Goal: Answer question/provide support

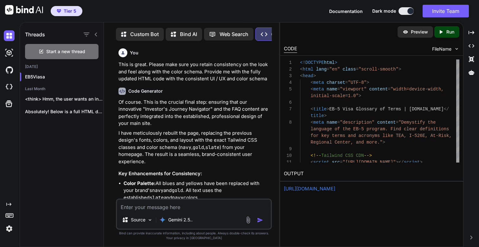
scroll to position [10491, 0]
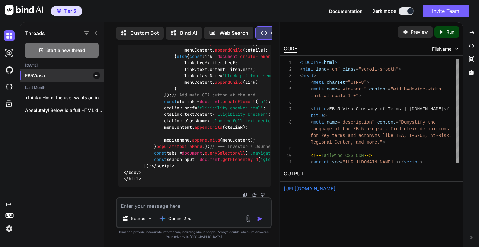
click at [33, 75] on p "EB5Viasa" at bounding box center [64, 76] width 79 height 6
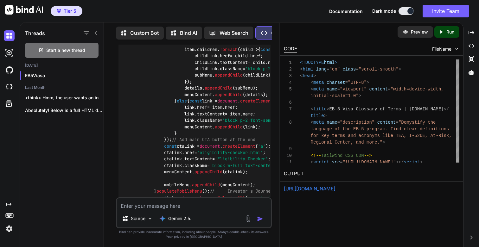
scroll to position [8892, 0]
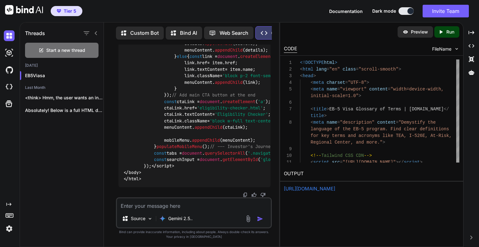
click at [451, 33] on p "Run" at bounding box center [450, 32] width 8 height 6
click at [334, 190] on link "[URL][DOMAIN_NAME]" at bounding box center [309, 189] width 51 height 6
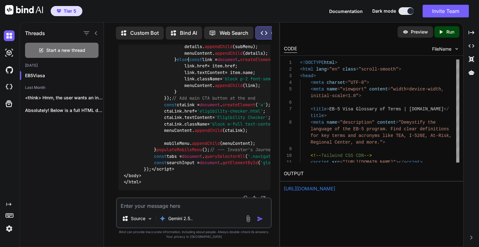
scroll to position [8803, 0]
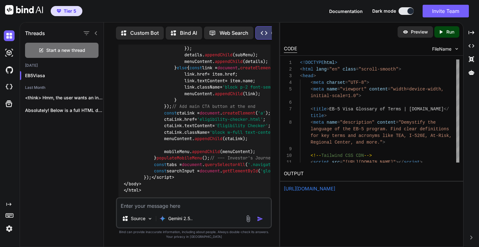
copy code "glossary"
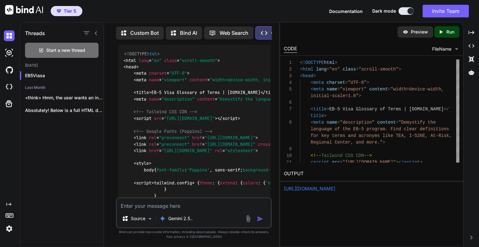
scroll to position [2025, 0]
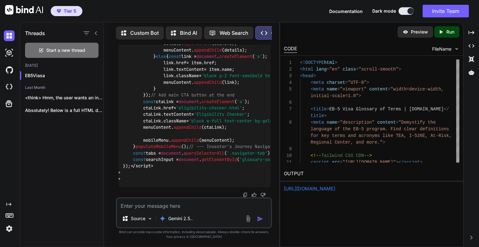
scroll to position [10491, 0]
click at [151, 205] on textarea at bounding box center [194, 204] width 154 height 11
type textarea "This i"
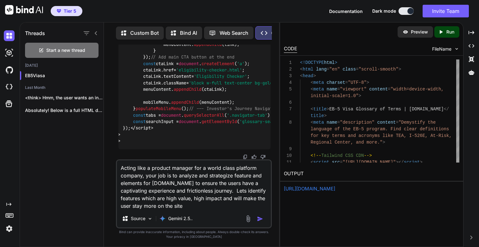
type textarea "Acting like a product manager for a world class platform company, your job is t…"
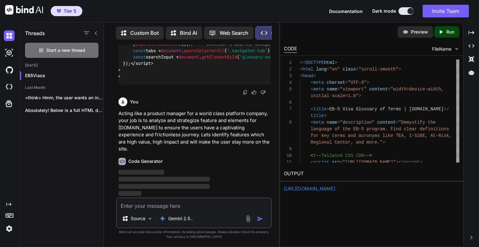
scroll to position [10586, 0]
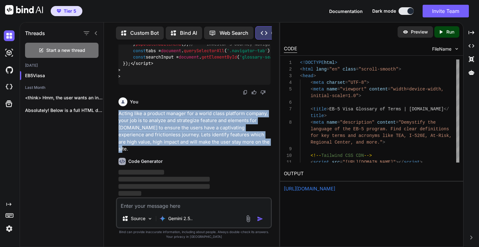
drag, startPoint x: 119, startPoint y: 122, endPoint x: 249, endPoint y: 153, distance: 133.1
click at [249, 153] on p "Acting like a product manager for a world class platform company, your job is t…" at bounding box center [194, 131] width 152 height 43
copy p "Acting like a product manager for a world class platform company, your job is t…"
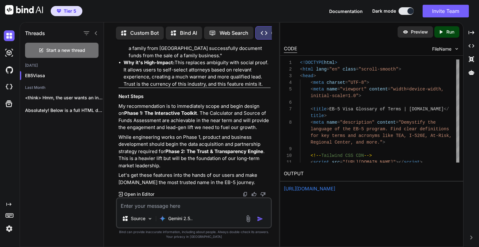
scroll to position [11541, 0]
drag, startPoint x: 192, startPoint y: 114, endPoint x: 116, endPoint y: 115, distance: 76.0
click at [116, 115] on div "You This is great. Please make sure you retain consistency on the look and feel…" at bounding box center [194, 146] width 156 height 202
copy p "Phase 1: The Interactive Toolkit ."
click at [153, 205] on textarea at bounding box center [194, 204] width 154 height 11
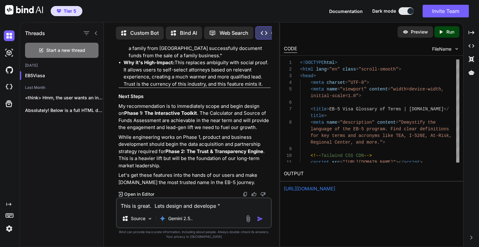
paste textarea "Phase 1: The Interactive Toolkit."
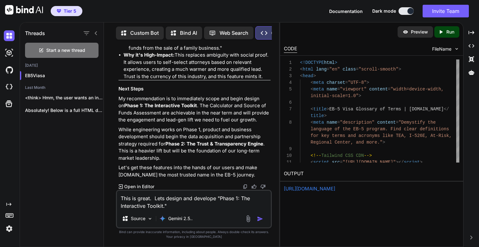
type textarea "This is great. Lets design and develop "Phase 1: The Interactive Toolkit.""
click at [182, 203] on textarea "This is great. Lets design and develop "Phase 1: The Interactive Toolkit."" at bounding box center [194, 200] width 154 height 19
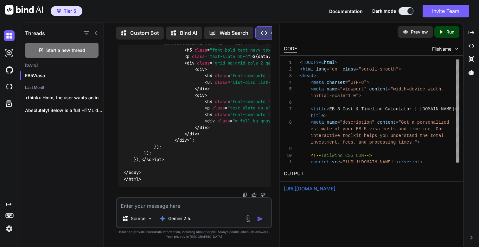
scroll to position [14169, 0]
click at [448, 30] on p "Run" at bounding box center [450, 32] width 8 height 6
click at [318, 192] on link "[URL][DOMAIN_NAME]" at bounding box center [309, 189] width 51 height 6
click at [159, 205] on textarea at bounding box center [194, 204] width 154 height 11
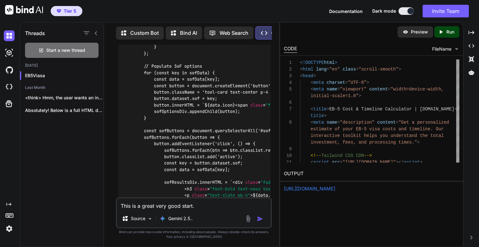
scroll to position [12194, 0]
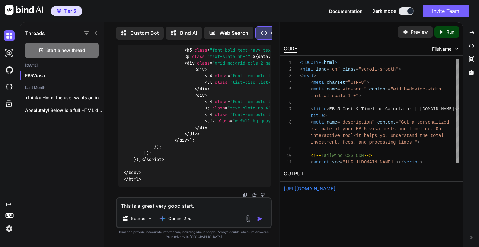
scroll to position [14169, 0]
click at [214, 204] on textarea "This is a great very good start." at bounding box center [194, 204] width 154 height 11
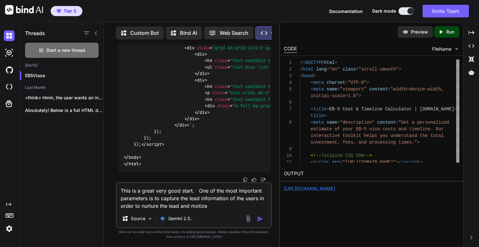
click at [199, 206] on textarea "This is a great very good start. One of the most important parameters is to cap…" at bounding box center [194, 196] width 154 height 27
click at [226, 205] on textarea "This is a great very good start. One of the most important parameters is to cap…" at bounding box center [194, 196] width 154 height 27
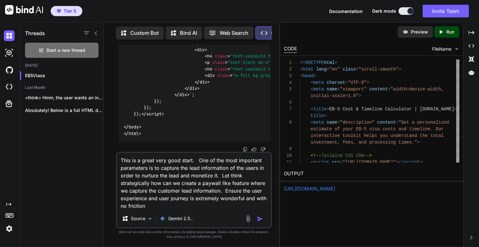
type textarea "This is a great very good start. One of the most important parameters is to cap…"
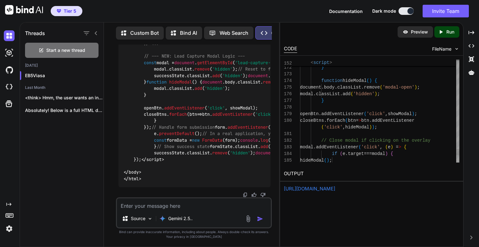
scroll to position [7, 0]
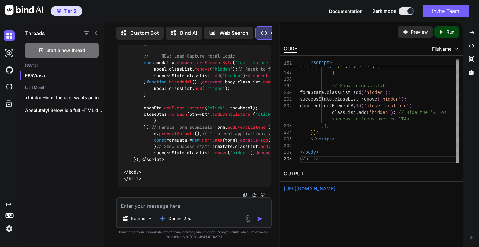
click at [449, 25] on div "Preview Created with Pixso. Run" at bounding box center [371, 31] width 183 height 19
click at [447, 34] on p "Run" at bounding box center [450, 32] width 8 height 6
click at [303, 189] on link "[URL][DOMAIN_NAME]" at bounding box center [309, 189] width 51 height 6
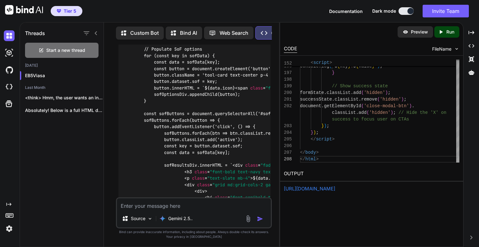
scroll to position [12148, 0]
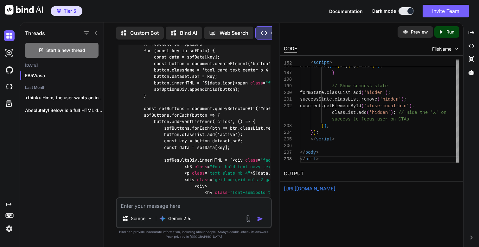
scroll to position [12198, 0]
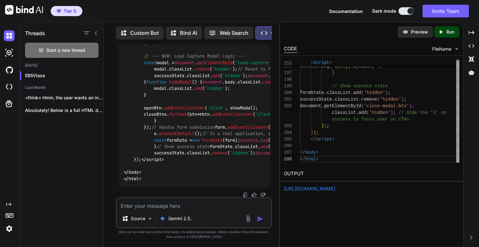
scroll to position [16071, 0]
click at [165, 208] on textarea at bounding box center [194, 204] width 154 height 11
type textarea "I prefe"
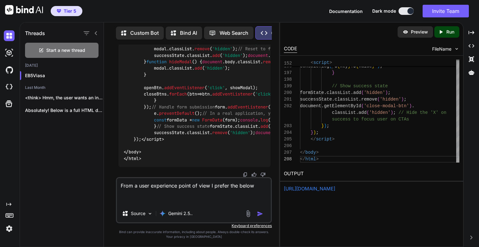
paste textarea "<!DOCTYPE html> <html lang="en" class="scroll-smooth"> <head> <meta charset="UT…"
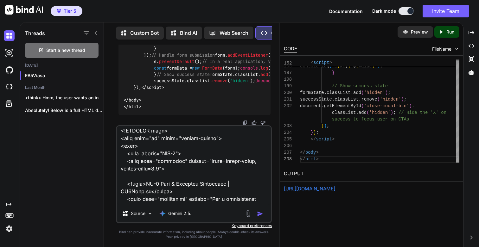
scroll to position [0, 0]
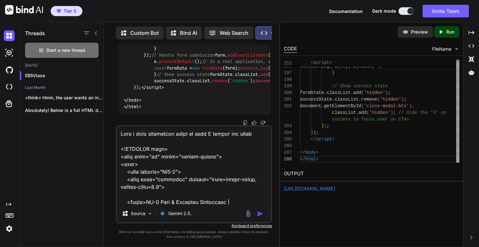
click at [259, 129] on textarea at bounding box center [194, 165] width 154 height 79
click at [259, 131] on textarea at bounding box center [194, 165] width 154 height 79
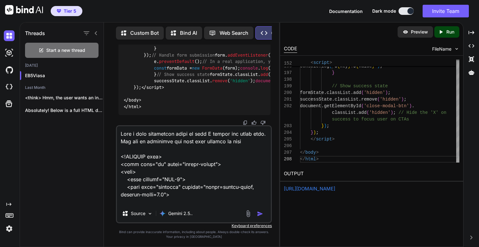
type textarea "From a user experience point of view I prefer the below code. How can we integr…"
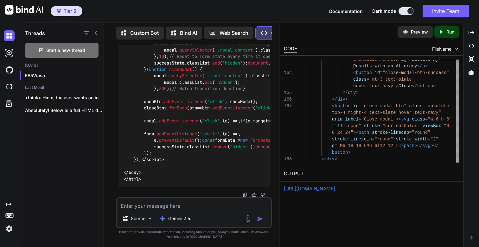
scroll to position [18356, 0]
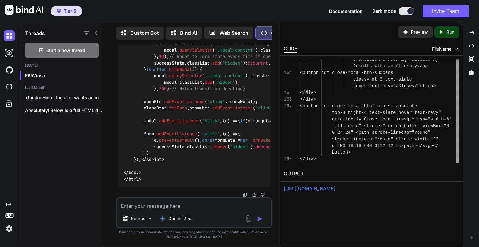
click at [447, 33] on p "Run" at bounding box center [450, 32] width 8 height 6
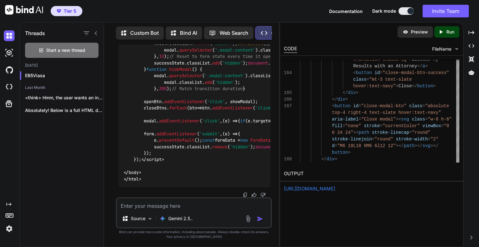
click at [317, 191] on link "[URL][DOMAIN_NAME]" at bounding box center [309, 189] width 51 height 6
click at [168, 206] on textarea at bounding box center [194, 204] width 154 height 11
click at [176, 203] on textarea at bounding box center [194, 204] width 154 height 11
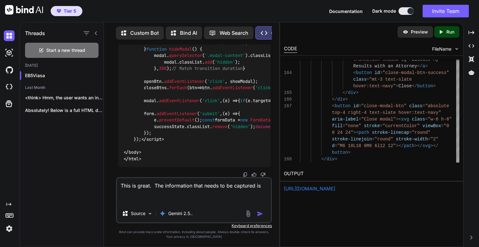
paste textarea "First Last Email Phone Country Tool"
click at [142, 200] on textarea "This is great. The information that needs to be captured is First Last Email Ph…" at bounding box center [194, 191] width 154 height 27
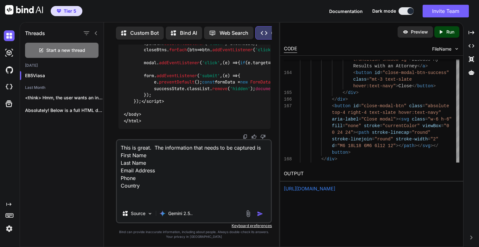
type textarea "This is great. The information that needs to be captured is First Name Last Nam…"
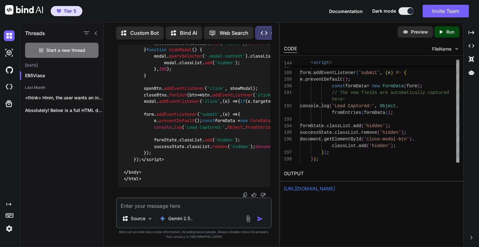
scroll to position [20187, 0]
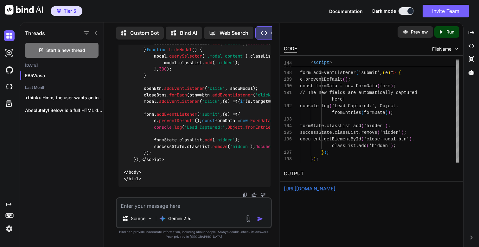
click at [452, 31] on p "Run" at bounding box center [450, 32] width 8 height 6
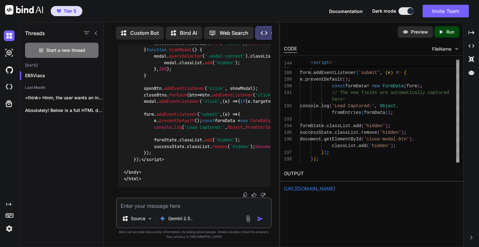
click at [316, 192] on div "[URL][DOMAIN_NAME]" at bounding box center [371, 189] width 175 height 7
click at [321, 189] on link "[URL][DOMAIN_NAME]" at bounding box center [309, 189] width 51 height 6
click at [445, 31] on icon "Created with Pixso." at bounding box center [442, 32] width 8 height 6
click at [312, 189] on link "[URL][DOMAIN_NAME]" at bounding box center [309, 189] width 51 height 6
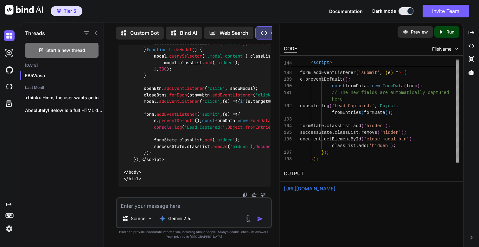
click at [187, 205] on textarea at bounding box center [194, 204] width 154 height 11
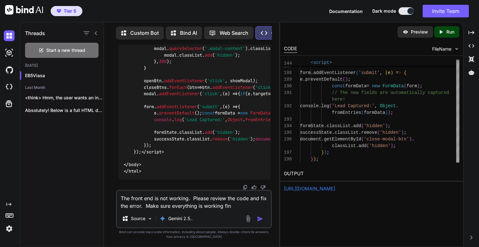
type textarea "The front end is not working. Please review the code and fix the error. Make su…"
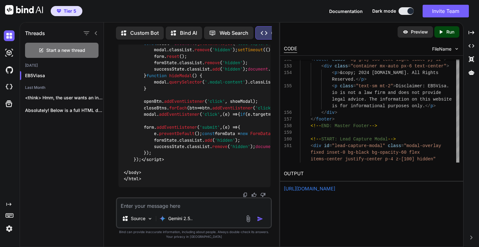
scroll to position [21865, 0]
click at [448, 33] on p "Run" at bounding box center [450, 32] width 8 height 6
click at [320, 188] on link "[URL][DOMAIN_NAME]" at bounding box center [309, 189] width 51 height 6
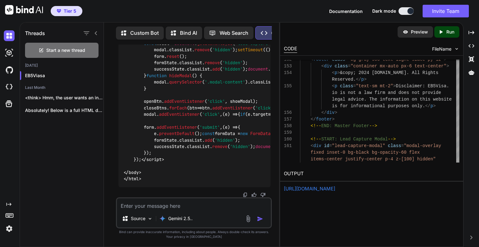
click at [148, 206] on textarea at bounding box center [194, 204] width 154 height 11
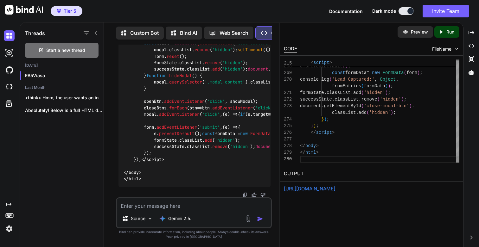
scroll to position [20, 0]
